Goal: Task Accomplishment & Management: Manage account settings

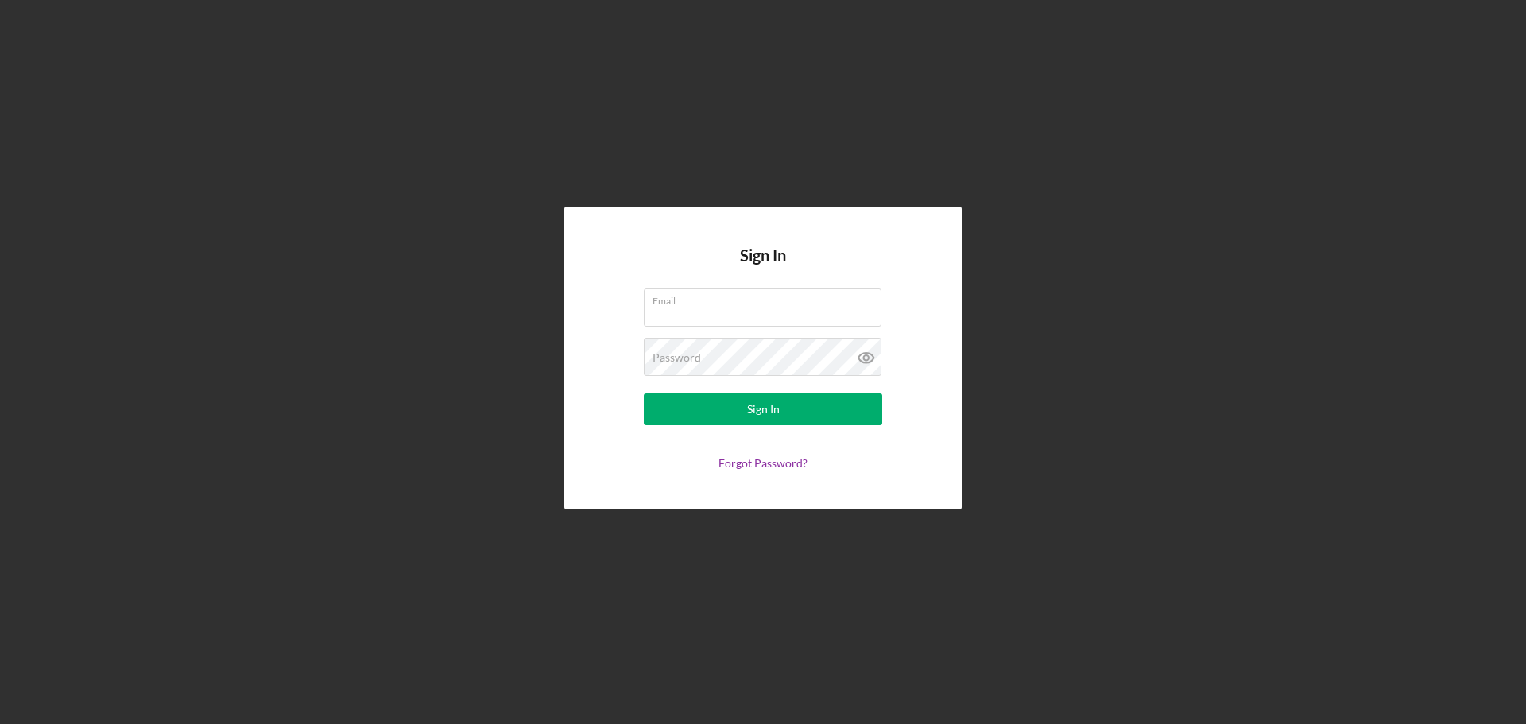
type input "[EMAIL_ADDRESS][DOMAIN_NAME]"
click at [757, 426] on form "Email [EMAIL_ADDRESS][DOMAIN_NAME] Password Sign In Forgot Password?" at bounding box center [763, 378] width 318 height 181
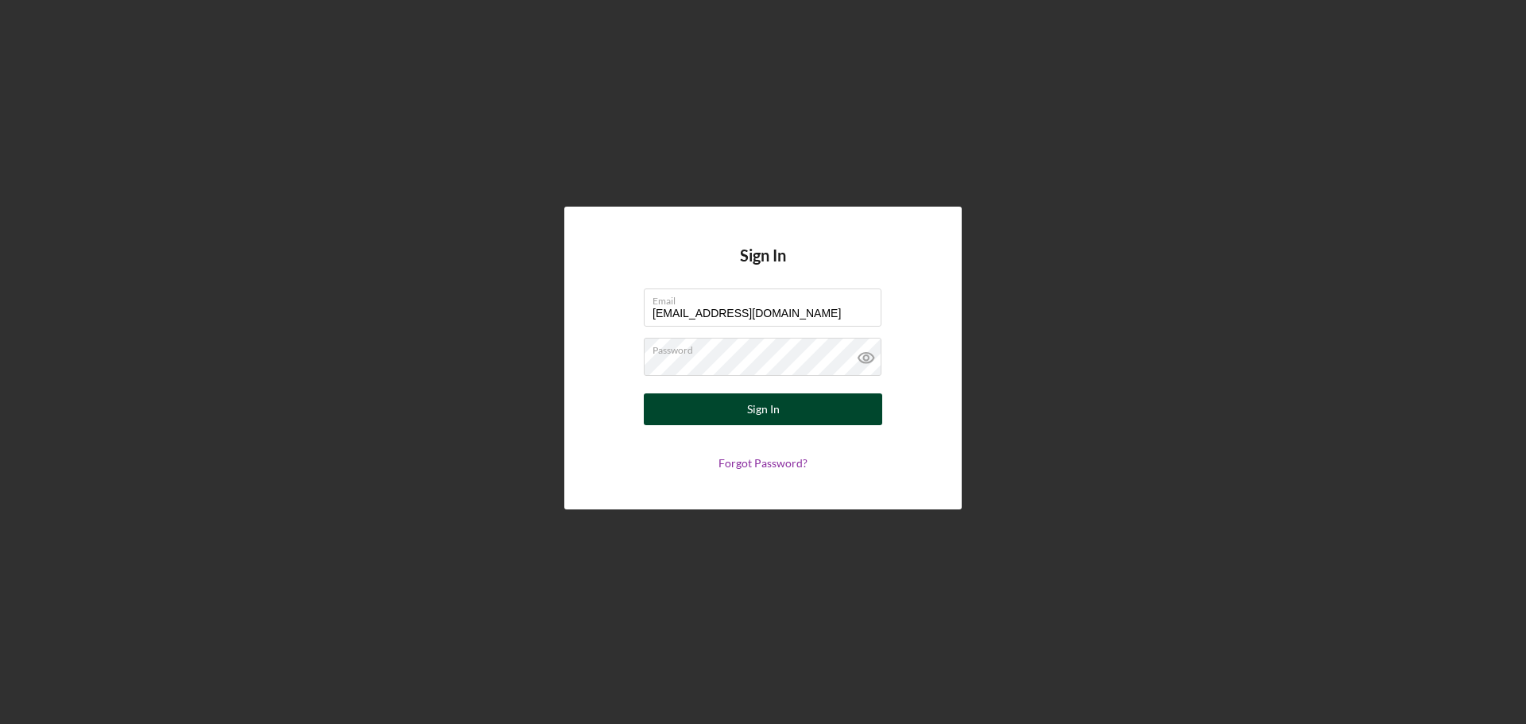
drag, startPoint x: 778, startPoint y: 402, endPoint x: 1060, endPoint y: 312, distance: 296.3
click at [778, 399] on div "Sign In" at bounding box center [763, 409] width 33 height 32
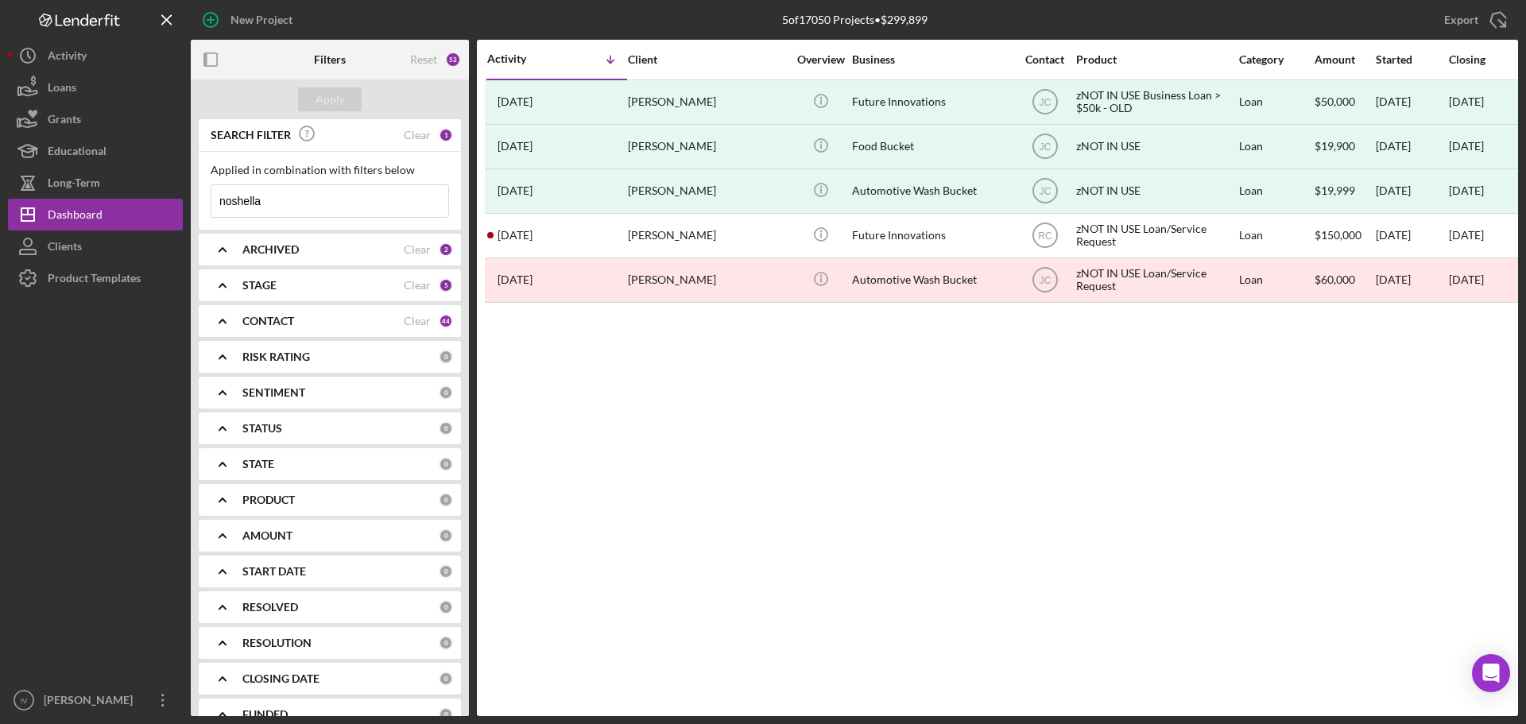
drag, startPoint x: 285, startPoint y: 166, endPoint x: 298, endPoint y: 176, distance: 15.9
click at [289, 172] on div "Applied in combination with filters below" at bounding box center [330, 170] width 238 height 13
drag, startPoint x: 298, startPoint y: 203, endPoint x: 13, endPoint y: 207, distance: 285.3
click at [18, 207] on div "New Project 5 of 17050 Projects • $299,899 noshella Export Icon/Export Filters …" at bounding box center [763, 358] width 1510 height 716
type input "[US_STATE]"
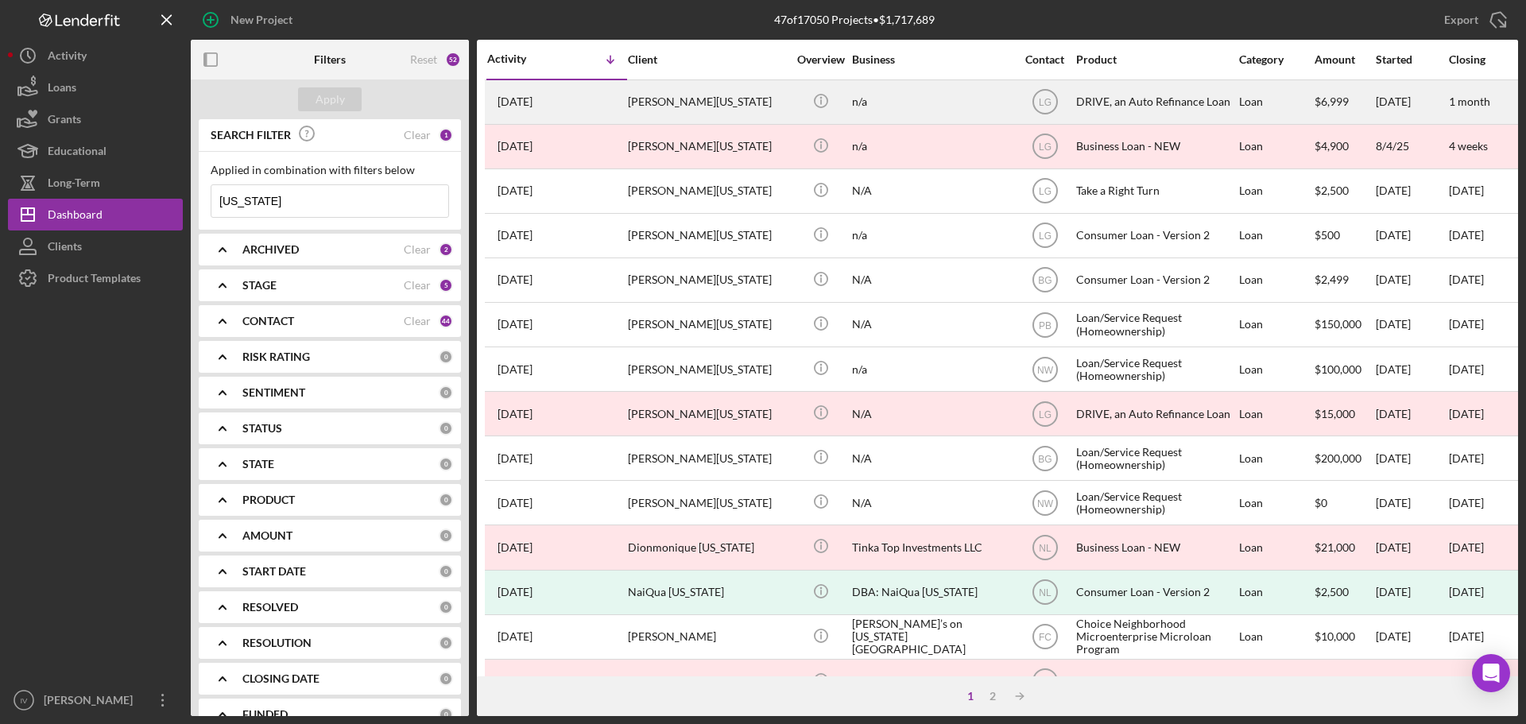
click at [691, 97] on div "[PERSON_NAME][US_STATE]" at bounding box center [707, 102] width 159 height 42
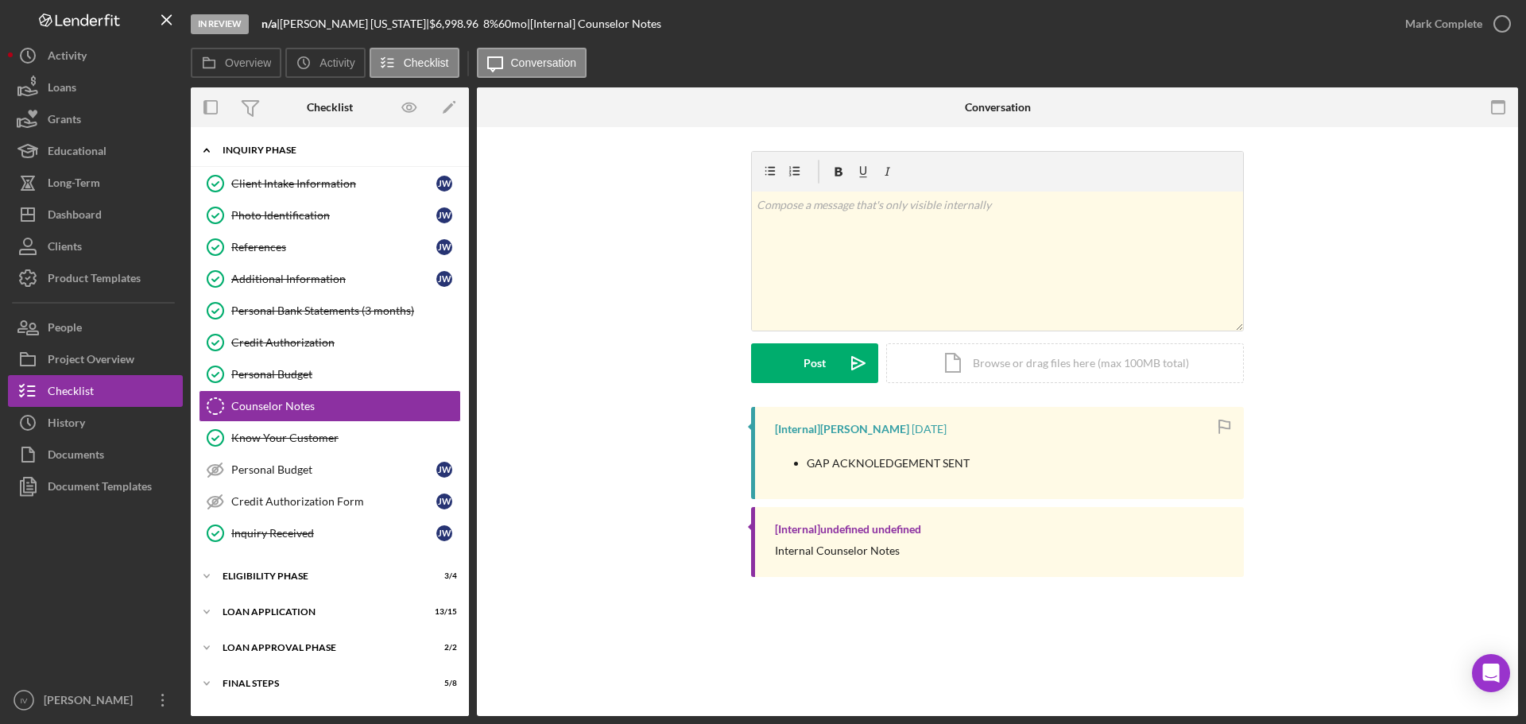
click at [195, 149] on icon "Icon/Expander" at bounding box center [207, 150] width 32 height 32
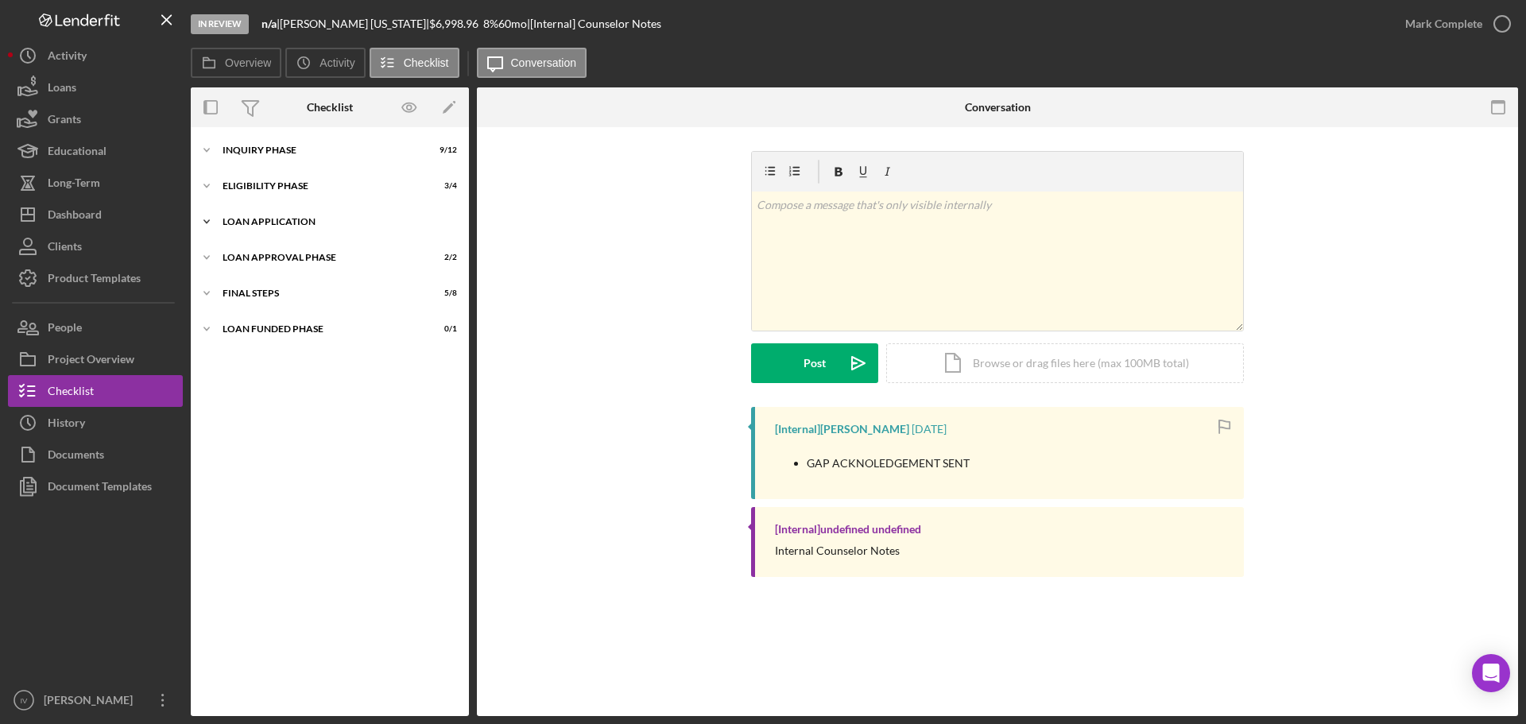
click at [193, 229] on icon "Icon/Expander" at bounding box center [207, 222] width 32 height 32
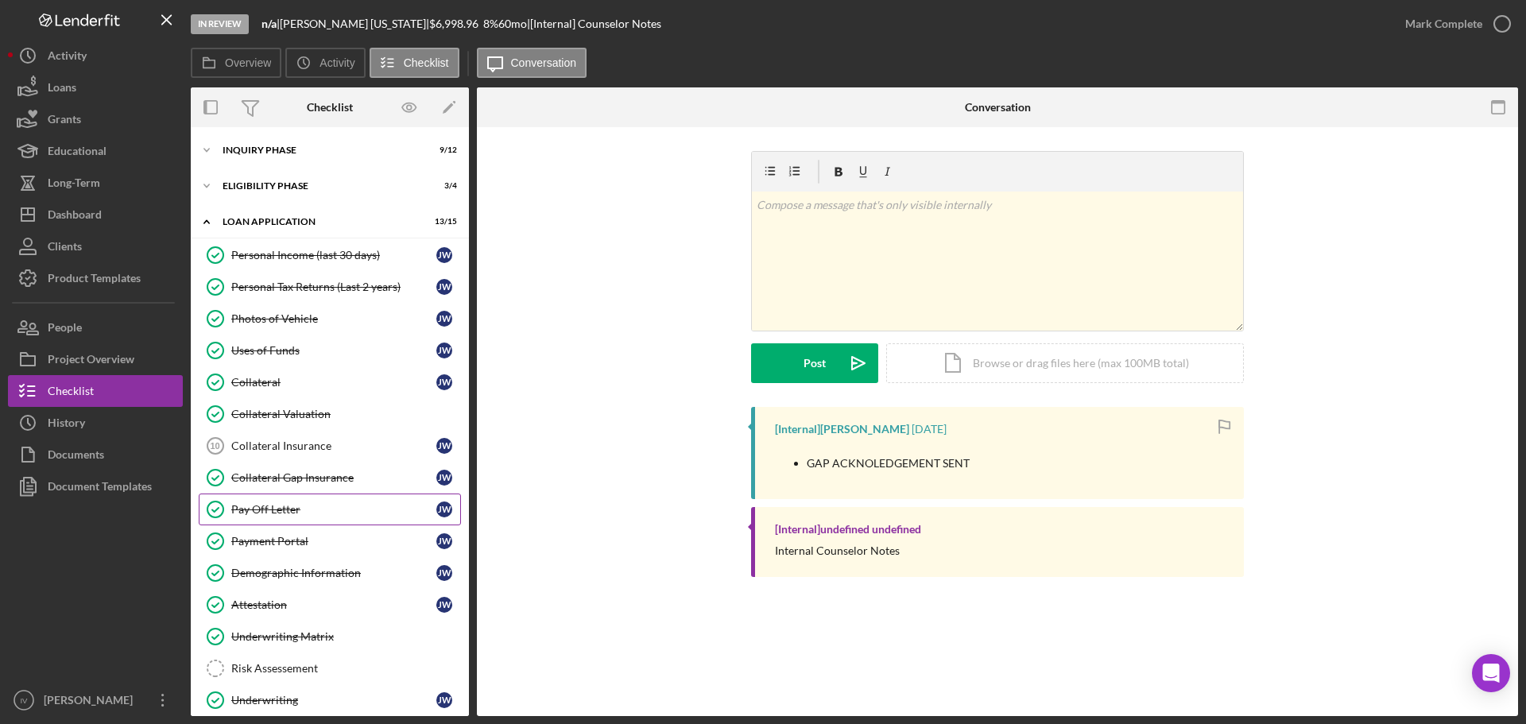
drag, startPoint x: 270, startPoint y: 514, endPoint x: 301, endPoint y: 513, distance: 31.0
click at [270, 514] on div "Pay Off Letter" at bounding box center [333, 509] width 205 height 13
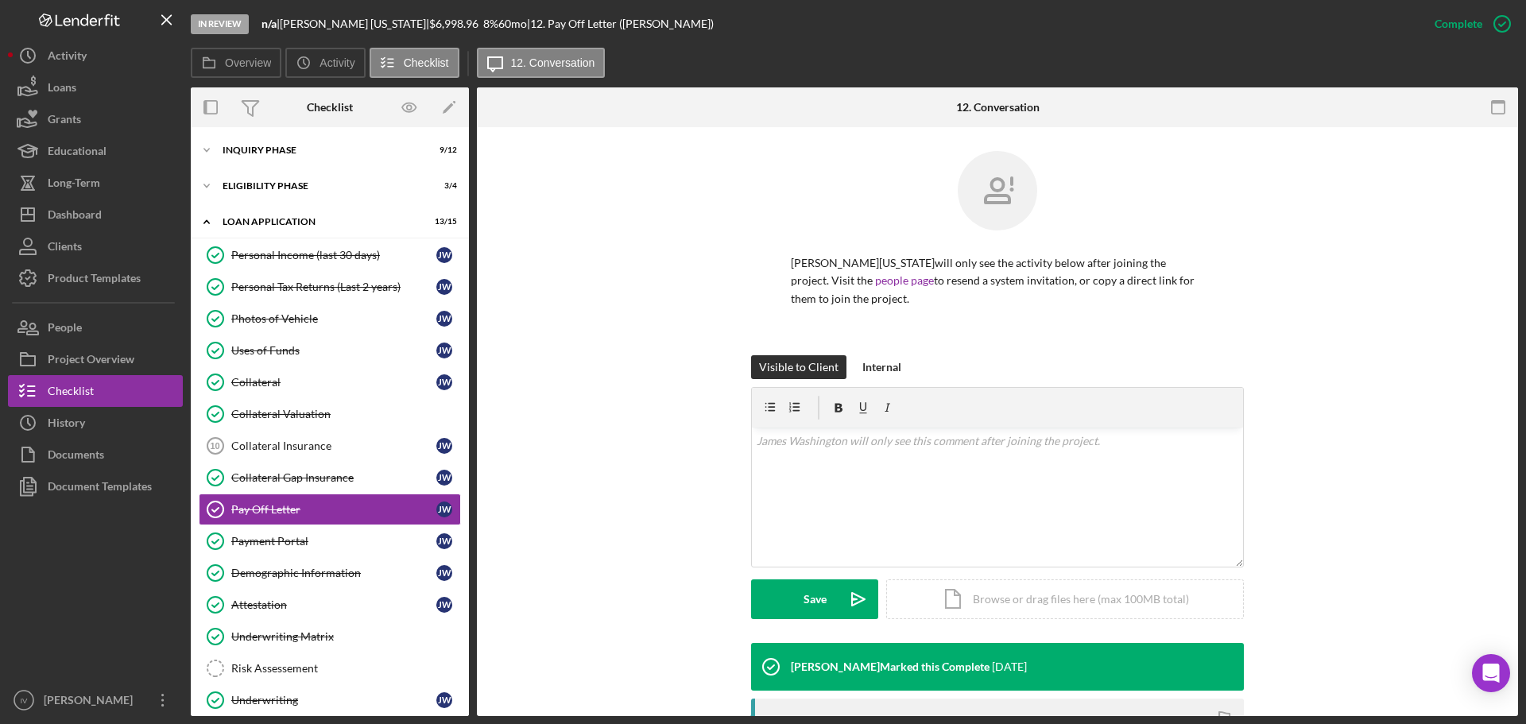
scroll to position [231, 0]
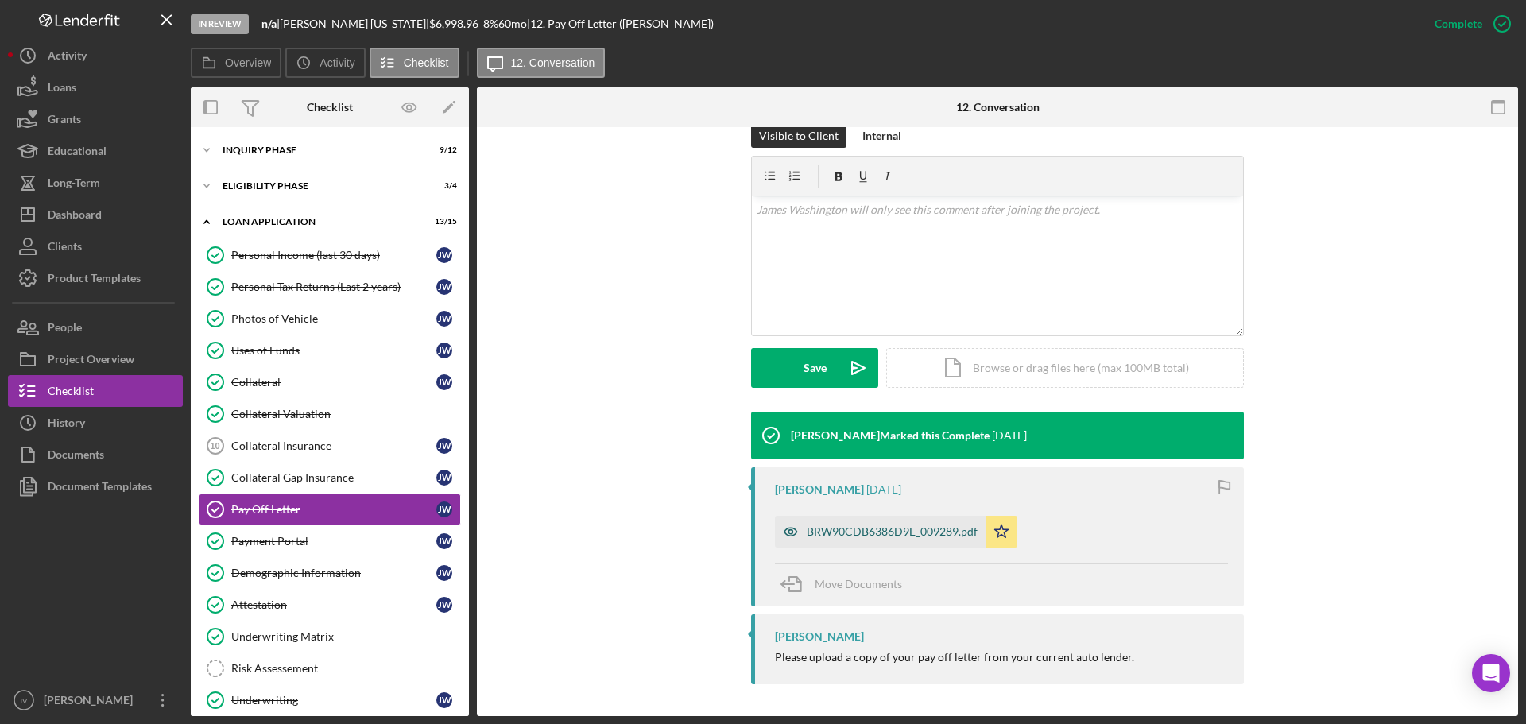
click at [781, 540] on icon "button" at bounding box center [791, 532] width 32 height 32
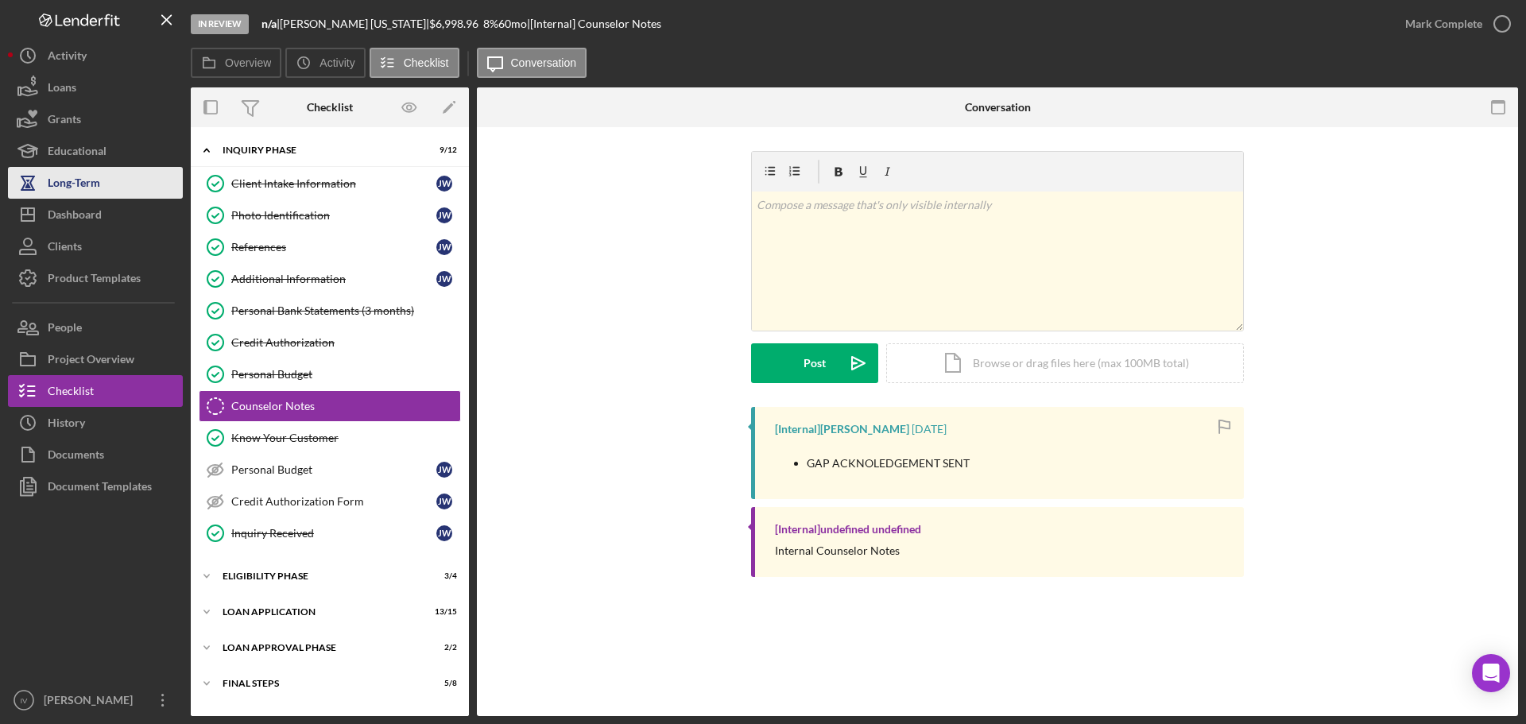
click at [75, 195] on div "Long-Term" at bounding box center [74, 185] width 52 height 36
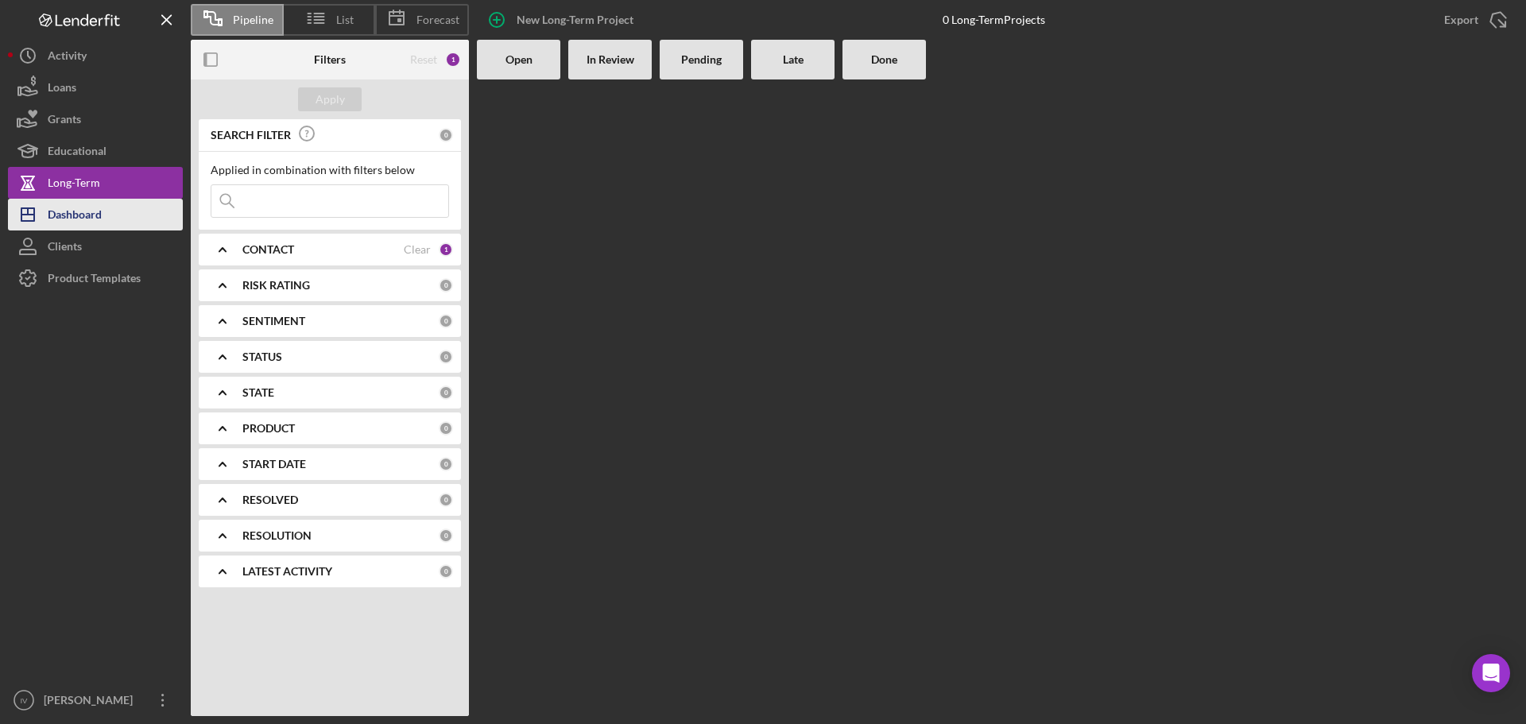
click at [91, 214] on div "Dashboard" at bounding box center [75, 217] width 54 height 36
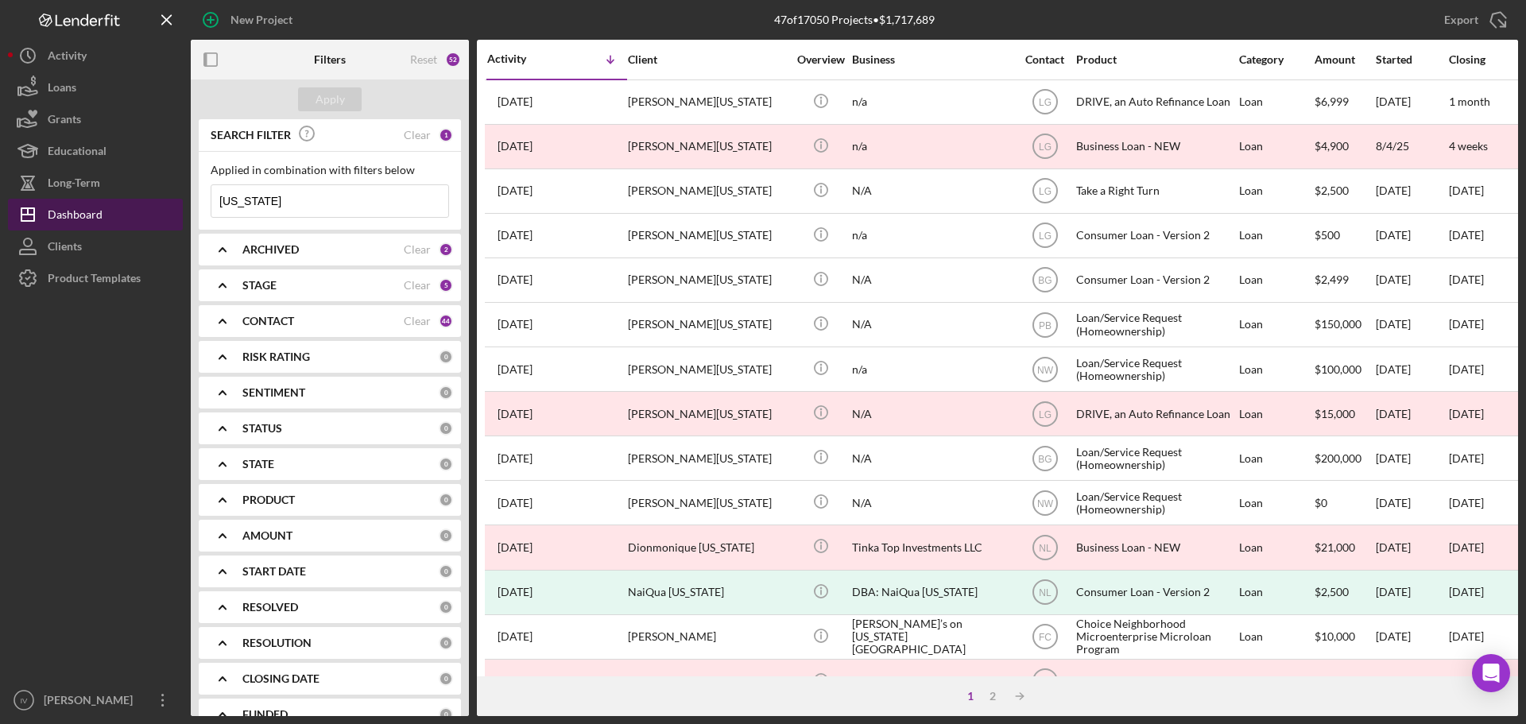
drag, startPoint x: 297, startPoint y: 207, endPoint x: 69, endPoint y: 223, distance: 228.6
click at [66, 196] on div "New Project 47 of 17050 Projects • $1,717,689 [US_STATE] Export Icon/Export Fil…" at bounding box center [763, 358] width 1510 height 716
type input "[PERSON_NAME]"
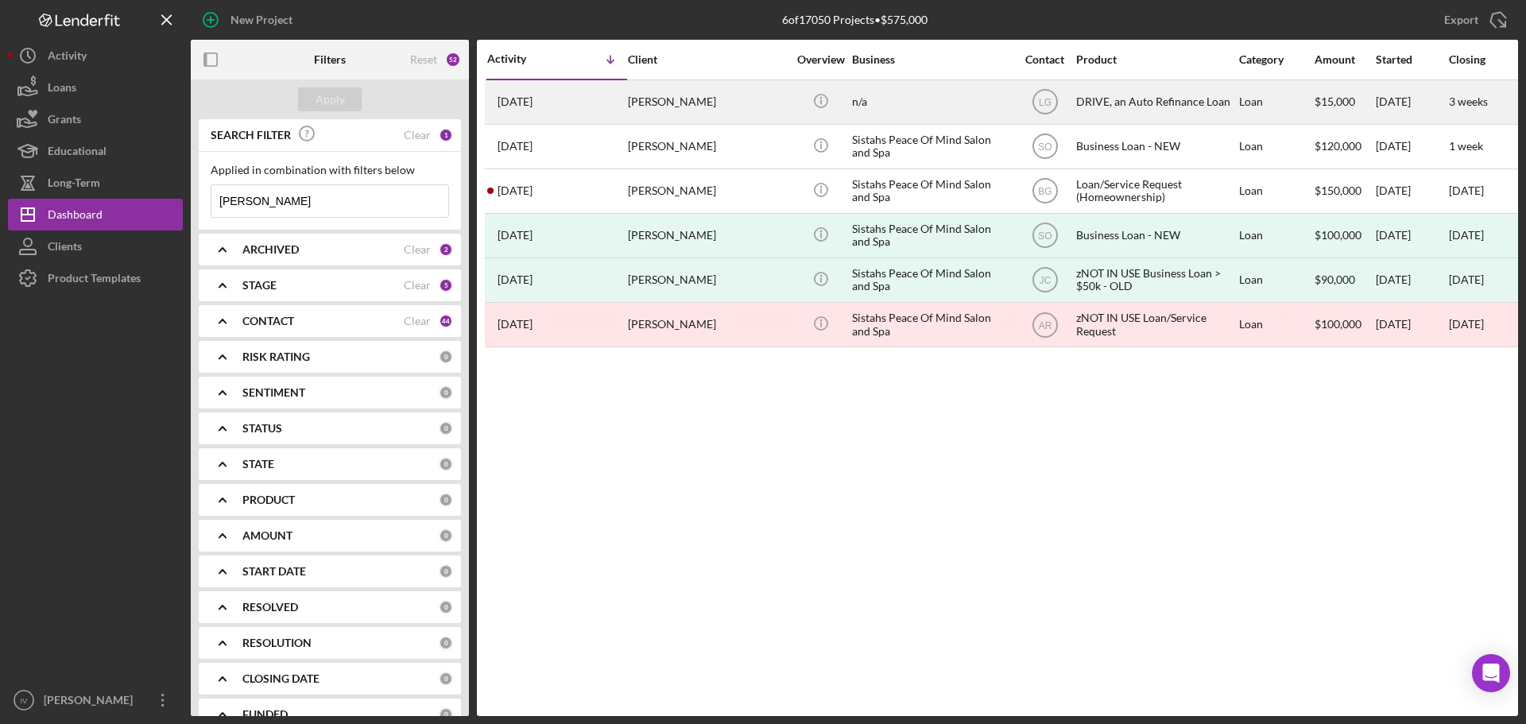
click at [1148, 102] on div "DRIVE, an Auto Refinance Loan" at bounding box center [1155, 102] width 159 height 42
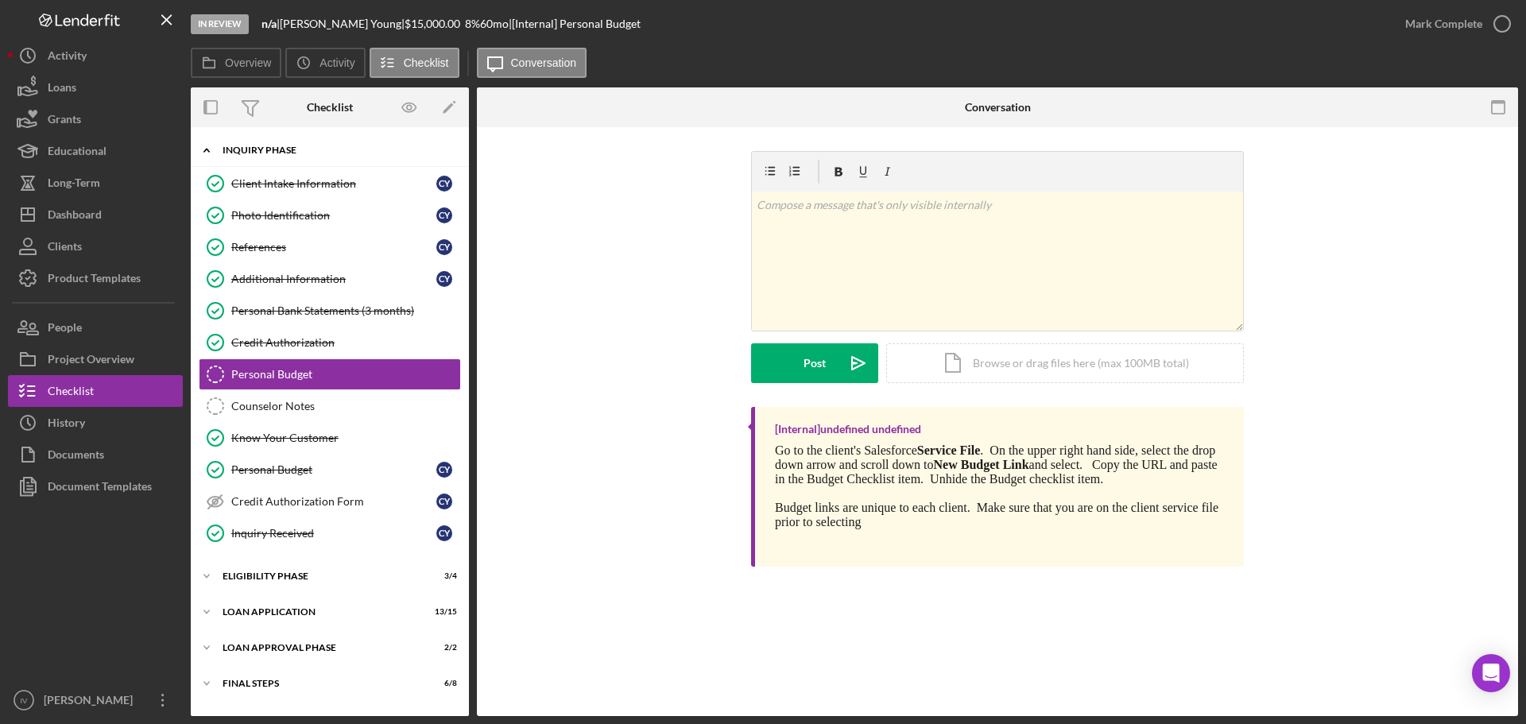
click at [198, 144] on icon "Icon/Expander" at bounding box center [207, 150] width 32 height 32
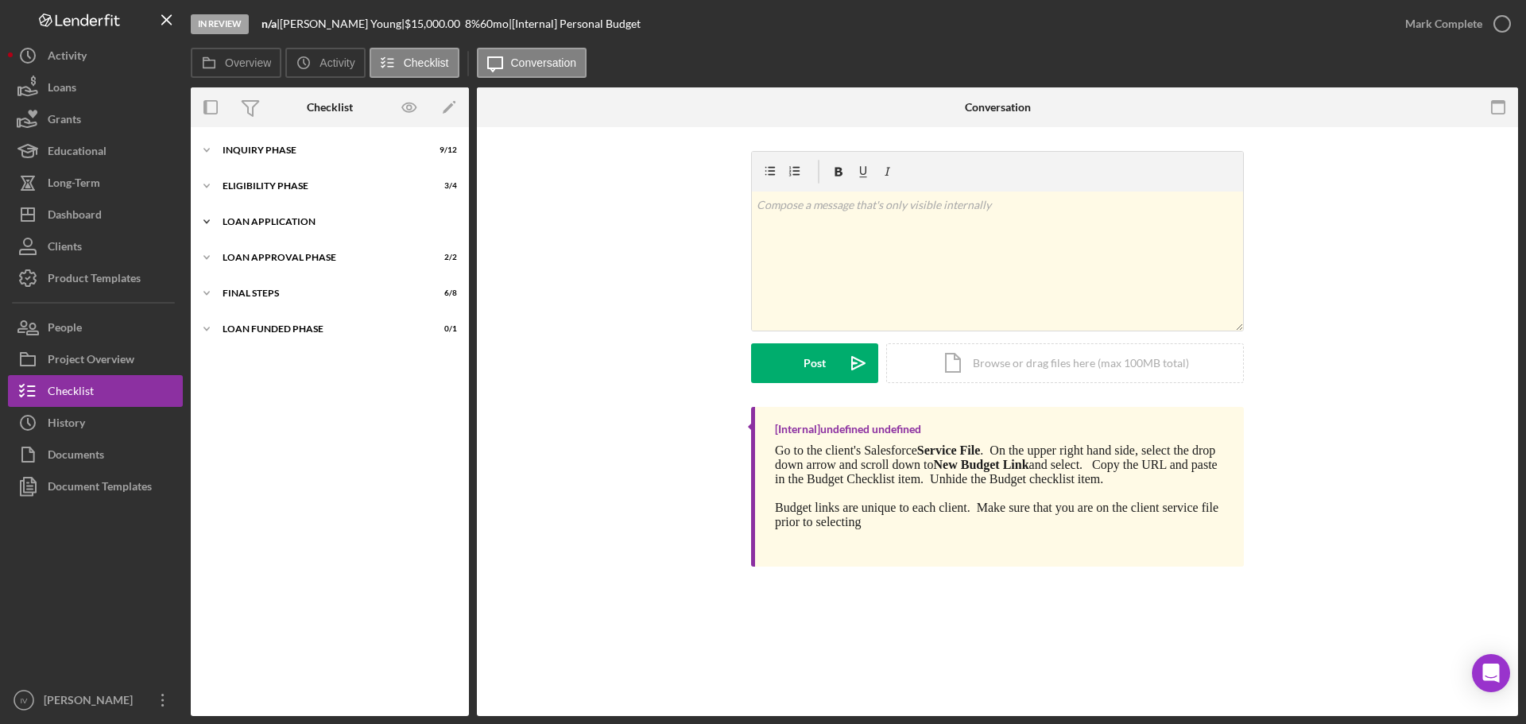
click at [211, 230] on icon "Icon/Expander" at bounding box center [207, 222] width 32 height 32
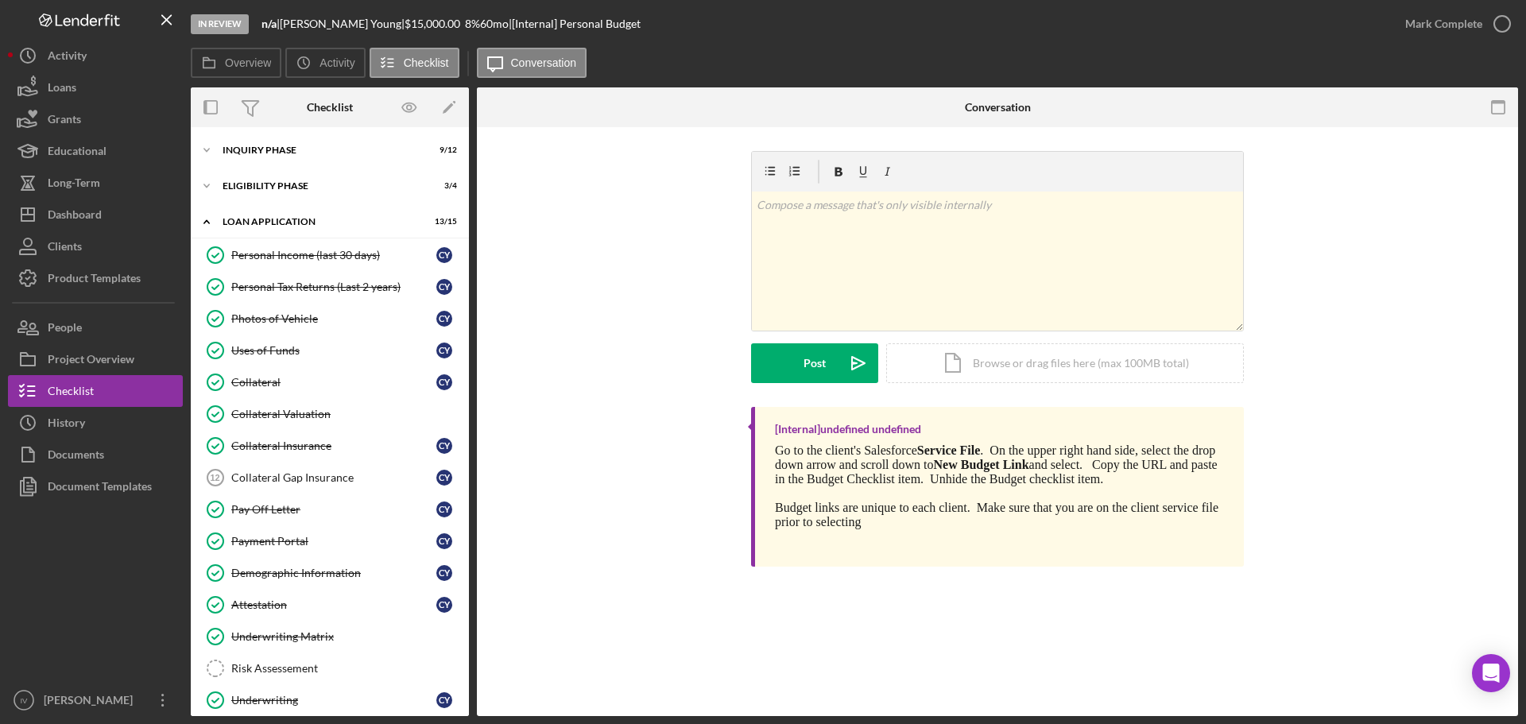
drag, startPoint x: 292, startPoint y: 513, endPoint x: 494, endPoint y: 496, distance: 202.5
click at [292, 512] on div "Pay Off Letter" at bounding box center [333, 509] width 205 height 13
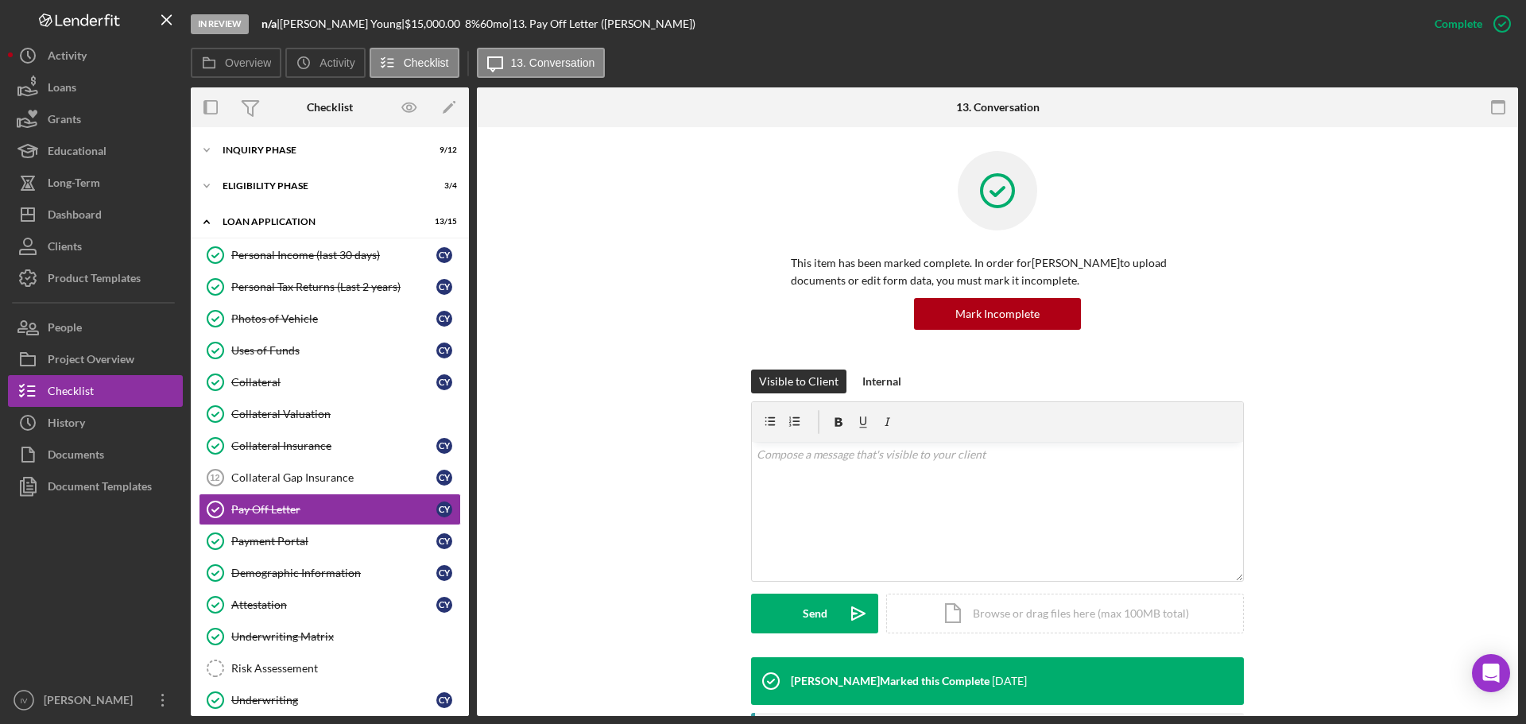
scroll to position [318, 0]
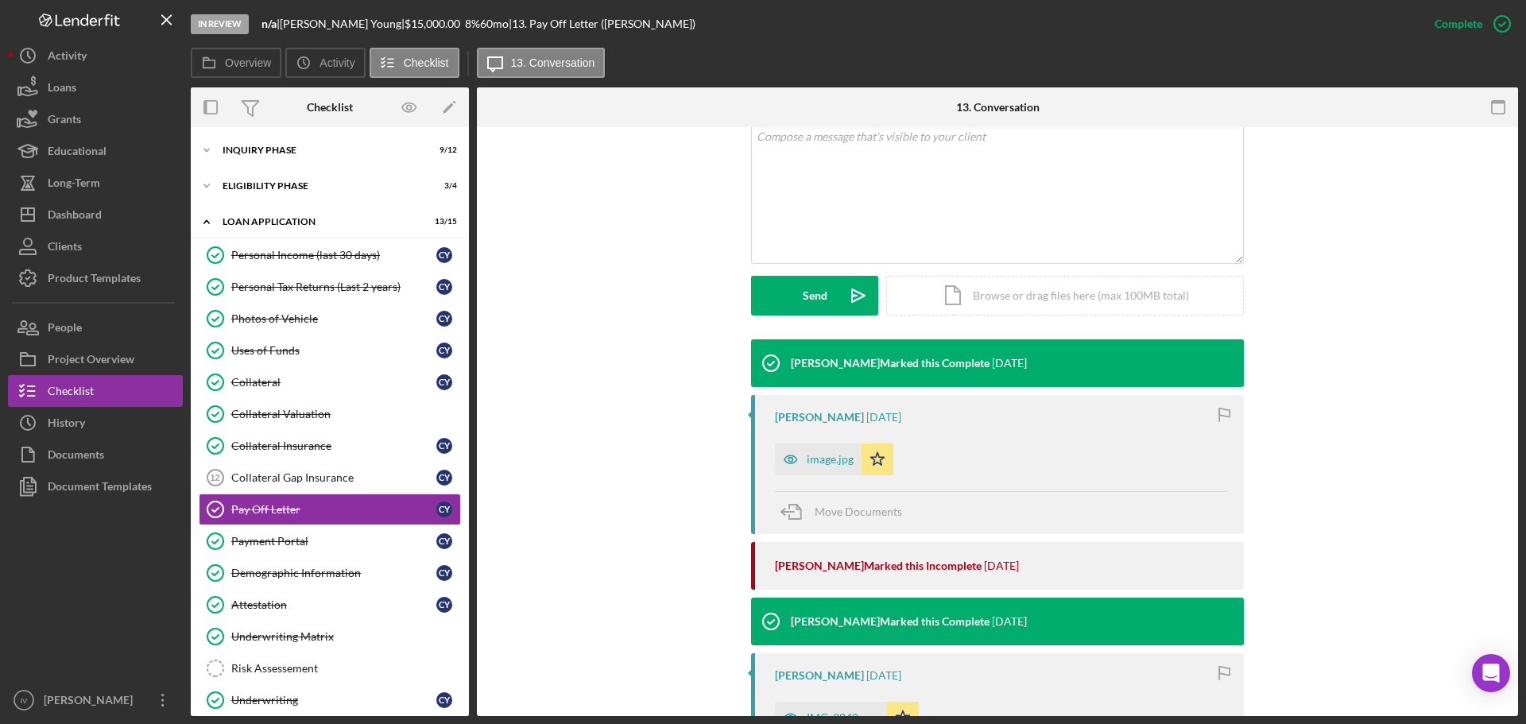
click at [789, 444] on icon "button" at bounding box center [791, 459] width 32 height 32
